Goal: Task Accomplishment & Management: Complete application form

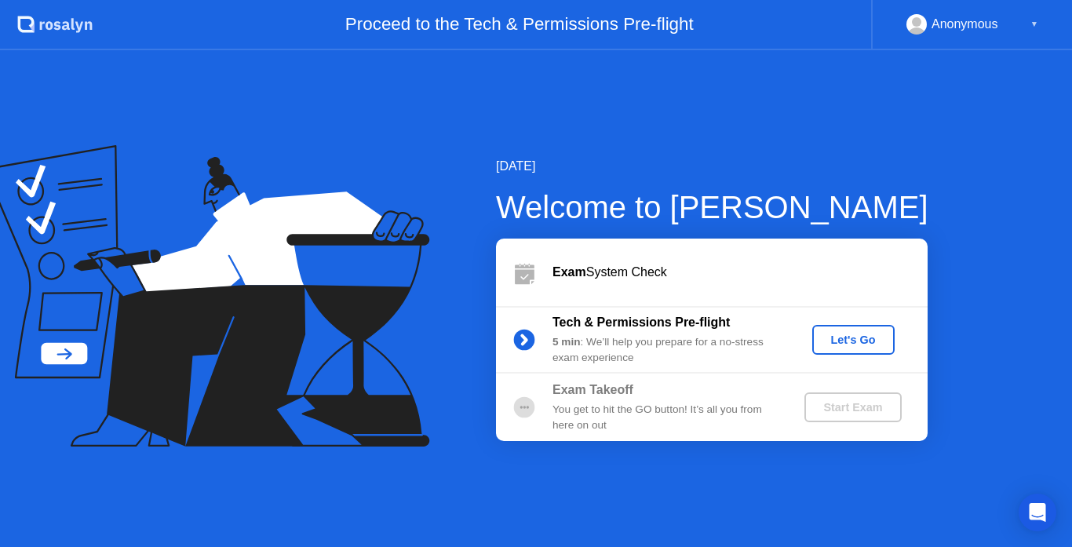
click at [862, 339] on div "Let's Go" at bounding box center [854, 340] width 70 height 13
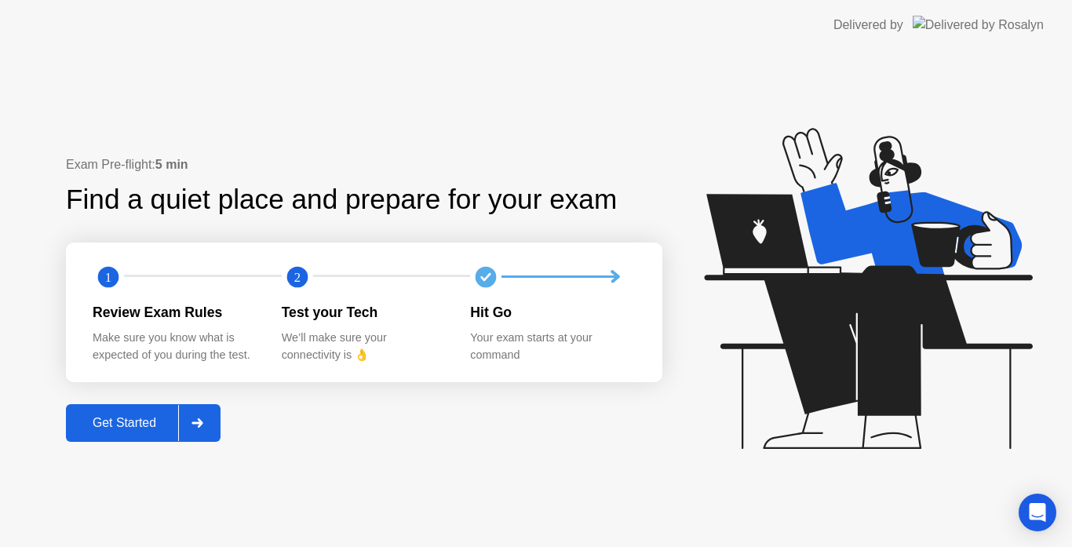
click at [136, 426] on div "Get Started" at bounding box center [125, 423] width 108 height 14
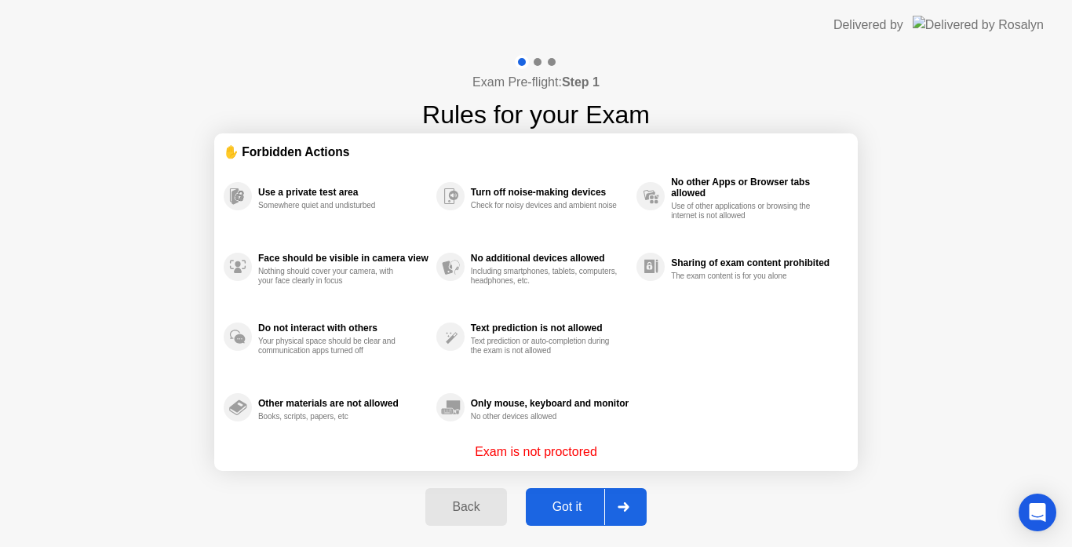
click at [575, 502] on div "Got it" at bounding box center [568, 507] width 74 height 14
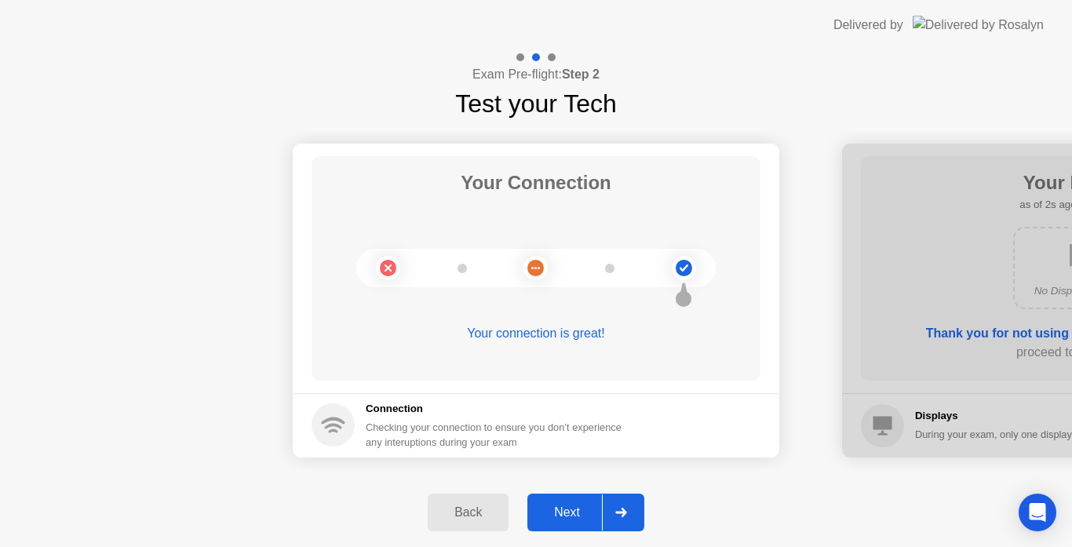
click at [575, 502] on button "Next" at bounding box center [586, 513] width 117 height 38
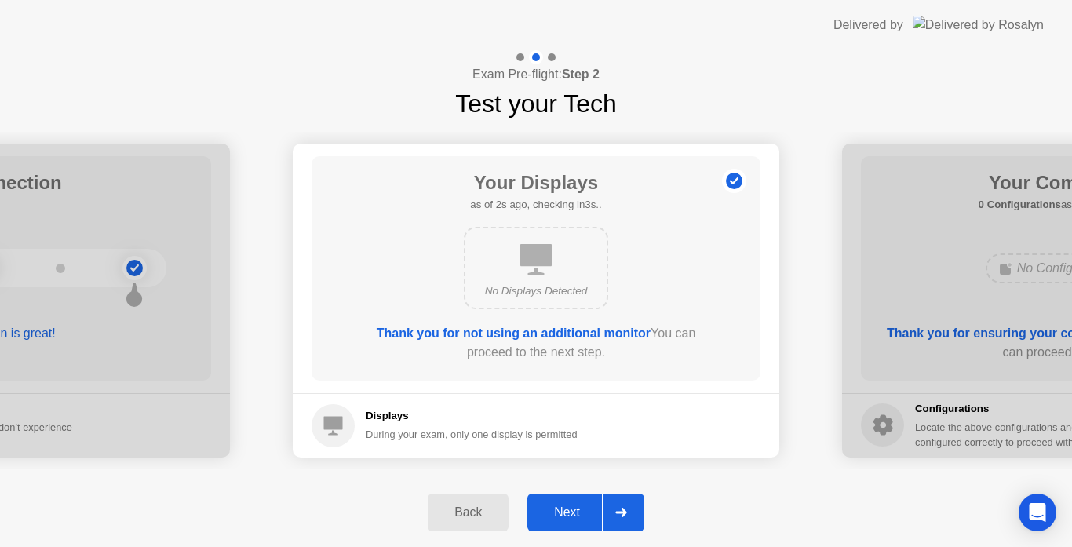
click at [572, 506] on div "Next" at bounding box center [567, 513] width 70 height 14
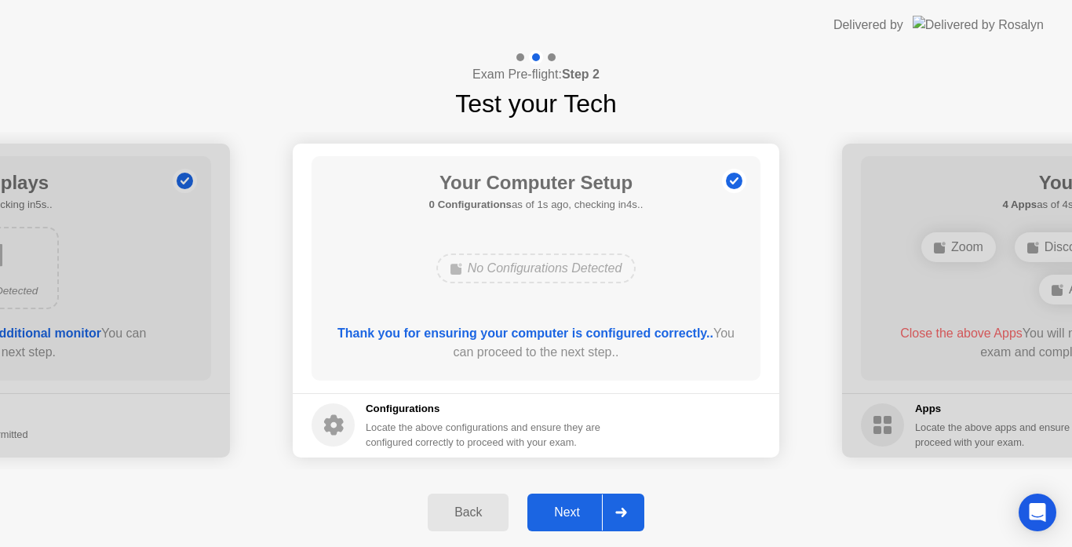
click at [572, 506] on div "Next" at bounding box center [567, 513] width 70 height 14
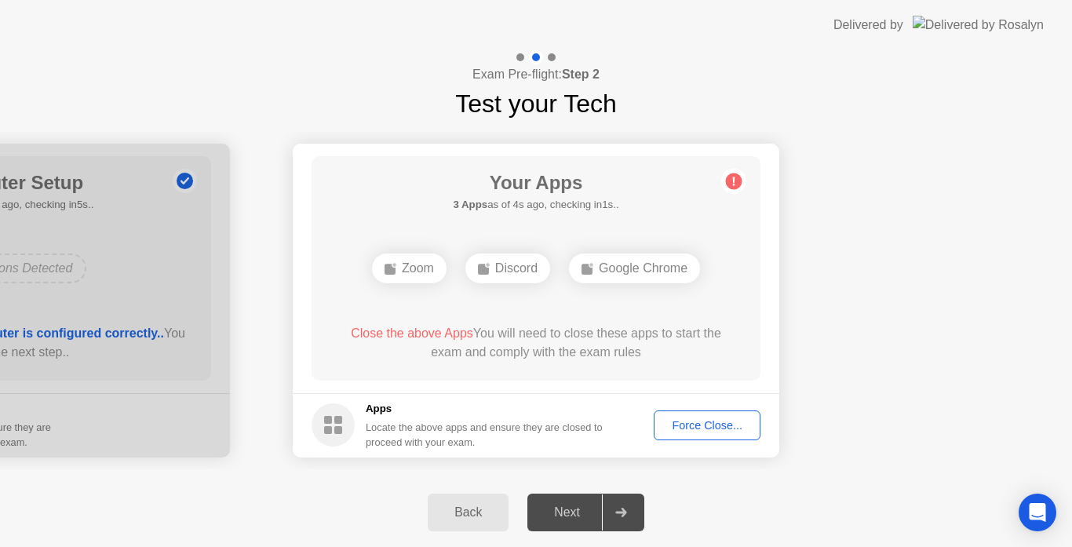
click at [733, 427] on div "Force Close..." at bounding box center [707, 425] width 96 height 13
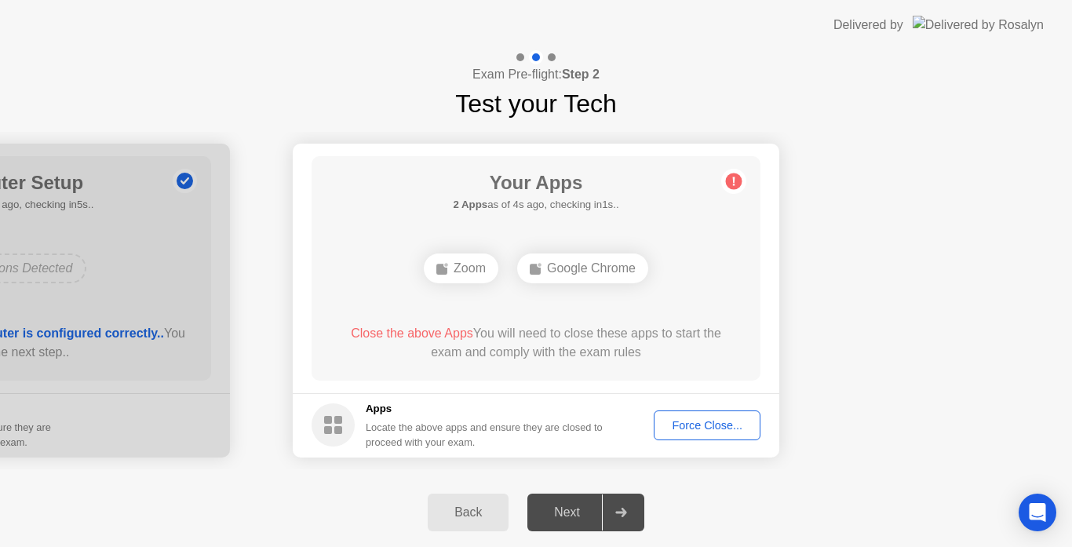
click at [722, 422] on div "Force Close..." at bounding box center [707, 425] width 96 height 13
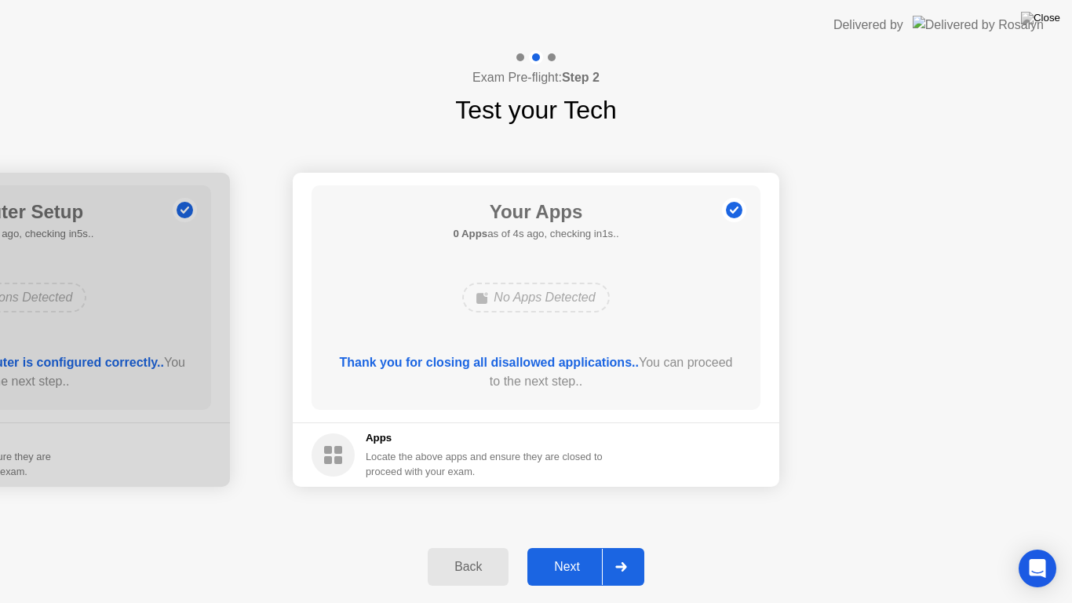
click at [585, 546] on button "Next" at bounding box center [586, 567] width 117 height 38
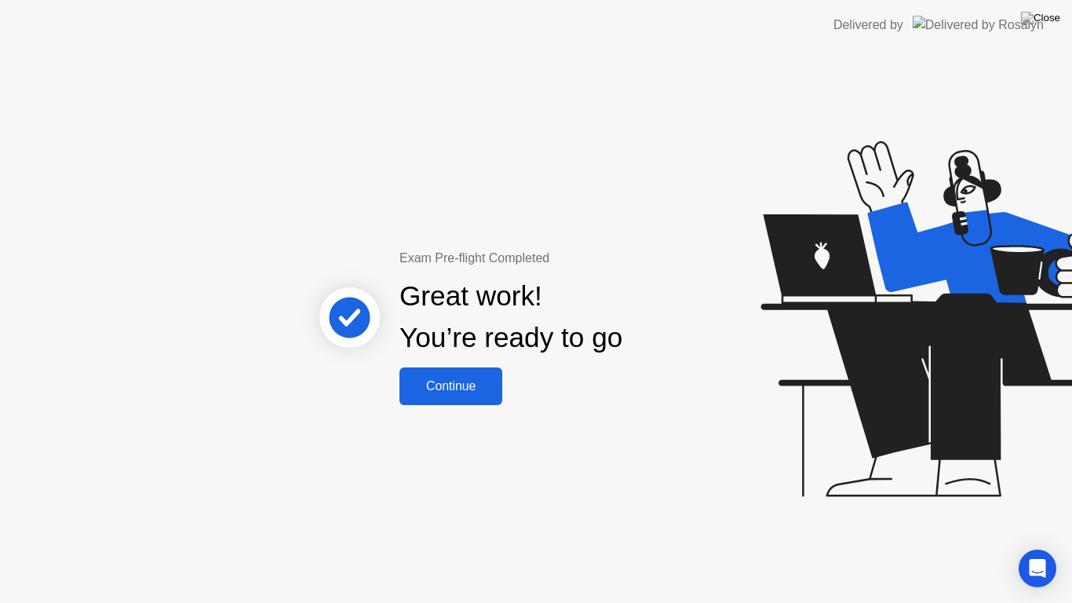
click at [476, 389] on div "Continue" at bounding box center [450, 386] width 93 height 14
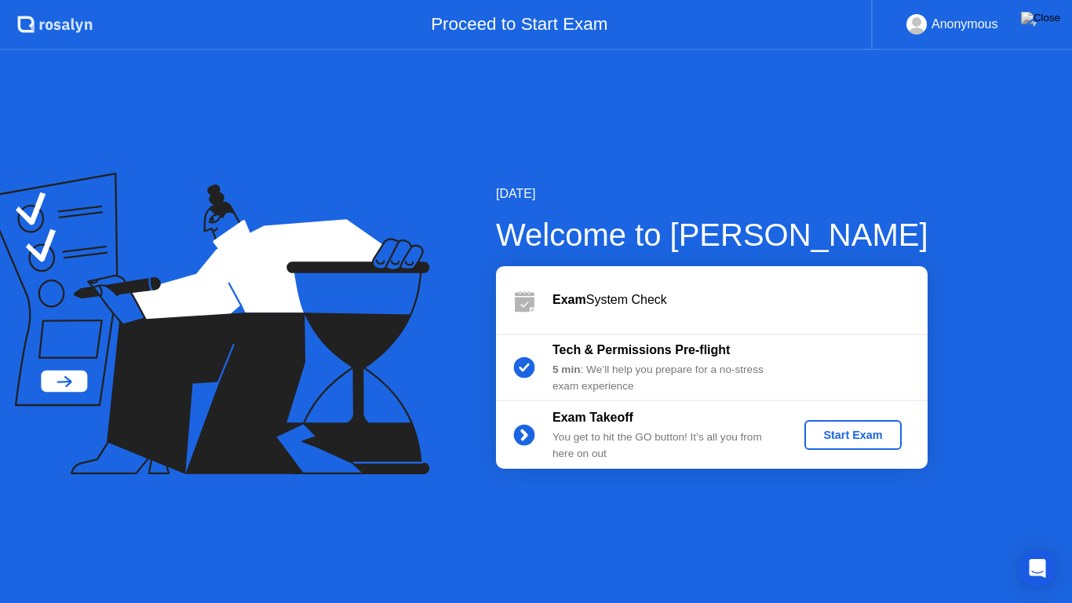
click at [851, 441] on div "Start Exam" at bounding box center [853, 435] width 84 height 13
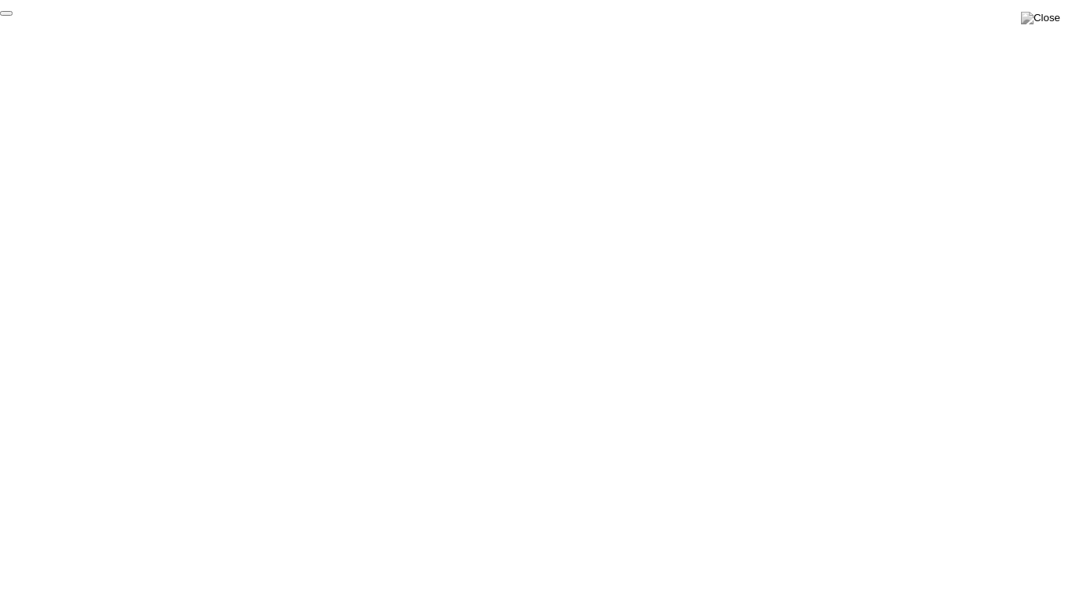
click div "End Proctoring Session"
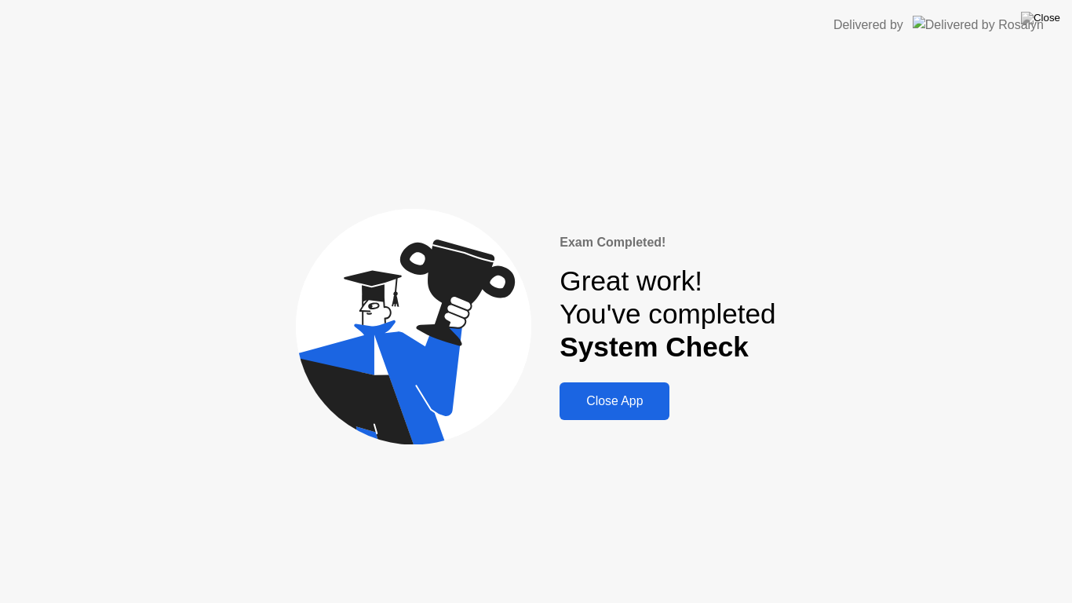
click at [627, 390] on button "Close App" at bounding box center [615, 401] width 110 height 38
